Goal: Task Accomplishment & Management: Use online tool/utility

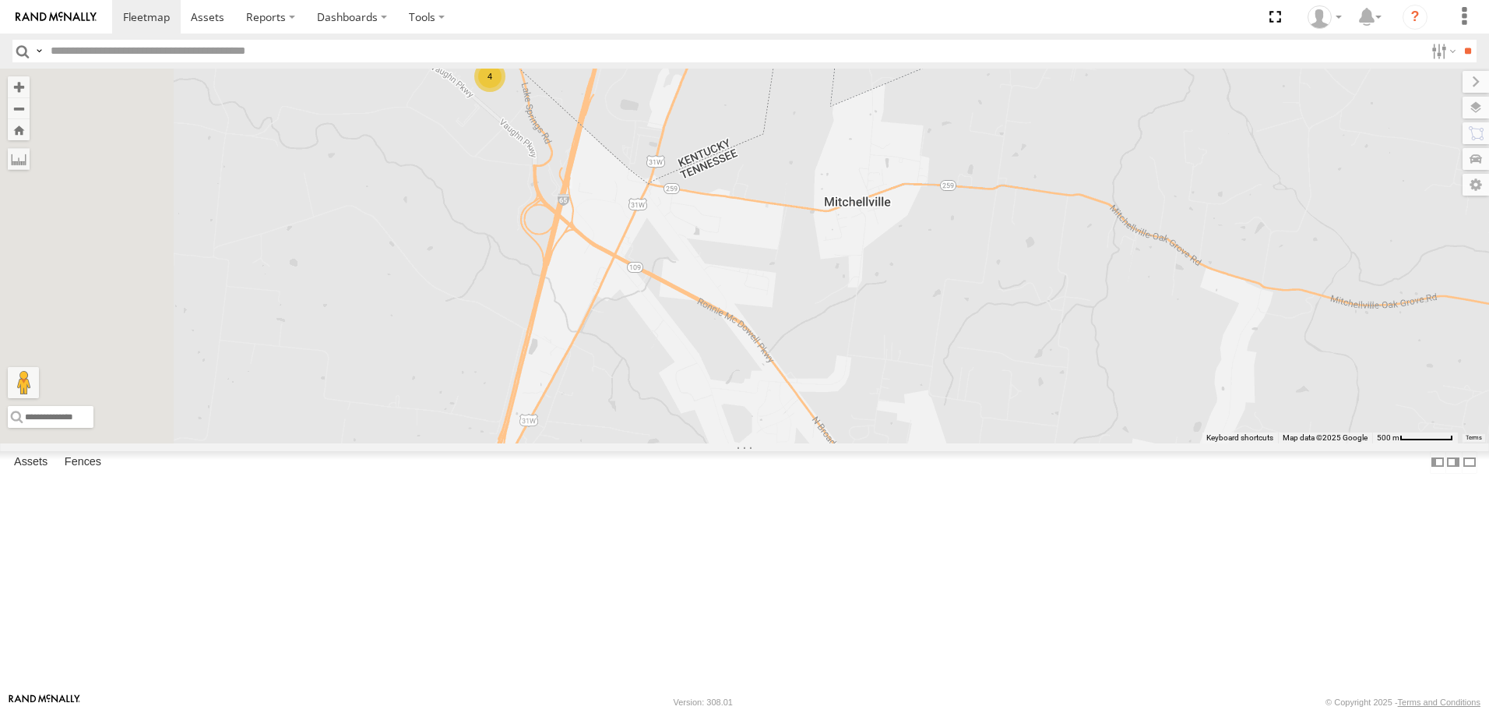
drag, startPoint x: 730, startPoint y: 288, endPoint x: 930, endPoint y: 466, distance: 267.6
click at [928, 442] on div "Not Working BIH 179 [GEOGRAPHIC_DATA] 162 [GEOGRAPHIC_DATA] 248 [GEOGRAPHIC_DAT…" at bounding box center [744, 256] width 1489 height 374
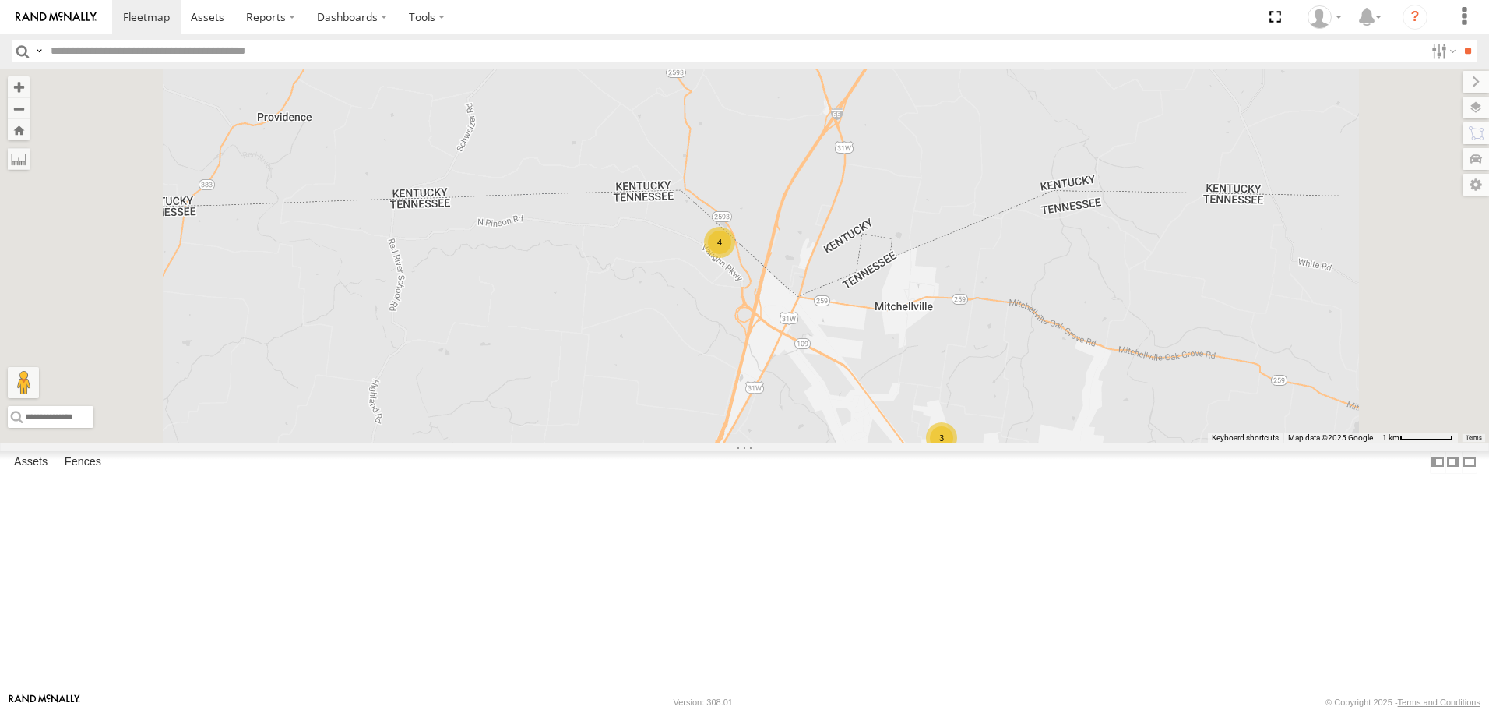
drag, startPoint x: 1101, startPoint y: 513, endPoint x: 994, endPoint y: 358, distance: 188.2
click at [995, 362] on div "Not Working BIH 179 [GEOGRAPHIC_DATA] 162 [GEOGRAPHIC_DATA] 248 [GEOGRAPHIC_DAT…" at bounding box center [744, 256] width 1489 height 374
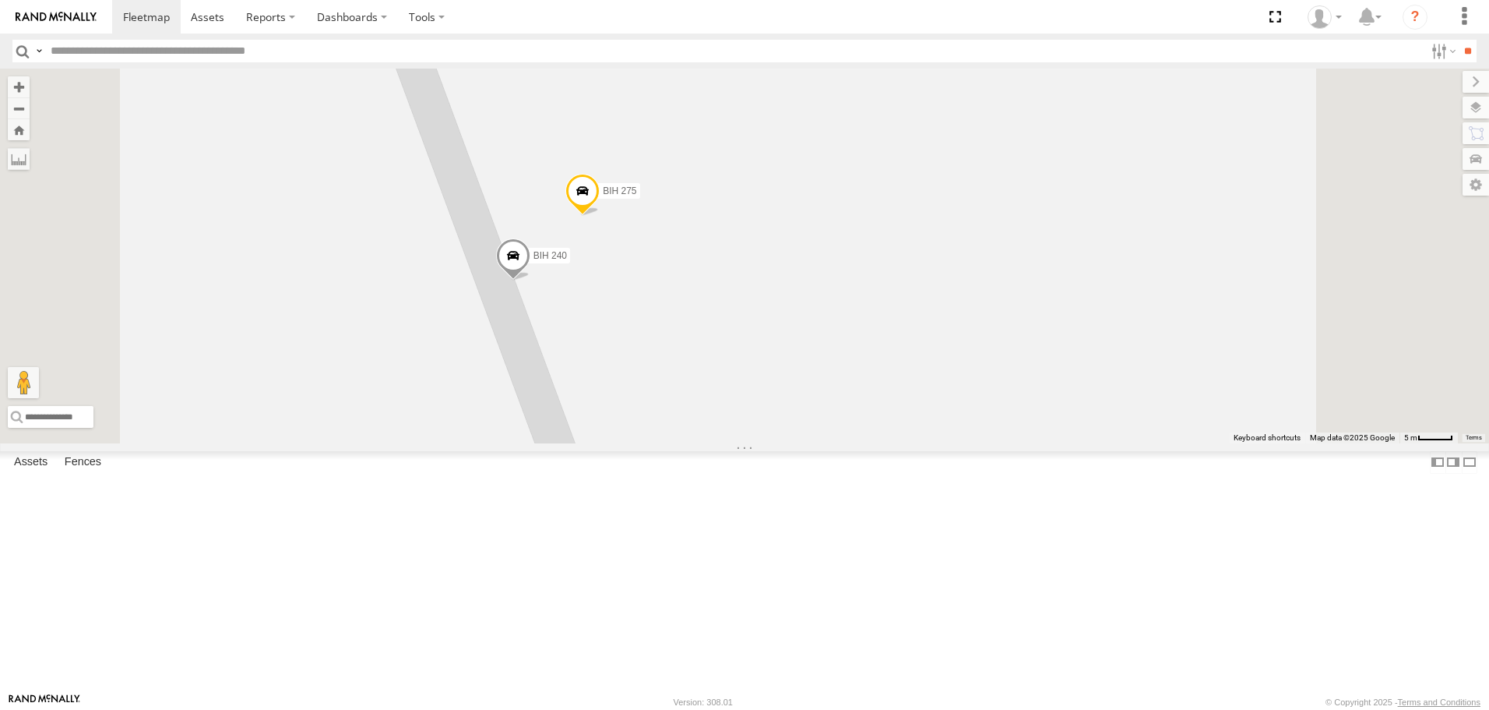
drag, startPoint x: 919, startPoint y: 344, endPoint x: 947, endPoint y: 424, distance: 84.2
click at [947, 424] on div "Not Working BIH 179 [GEOGRAPHIC_DATA] 162 [GEOGRAPHIC_DATA] 248 [GEOGRAPHIC_DAT…" at bounding box center [744, 256] width 1489 height 374
